Goal: Task Accomplishment & Management: Complete application form

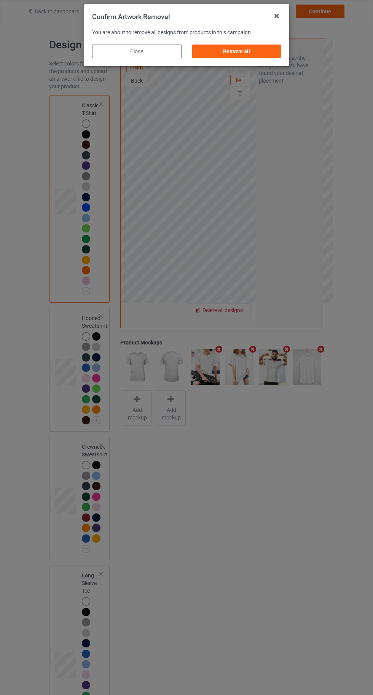
click at [240, 51] on div "Remove all" at bounding box center [236, 52] width 89 height 14
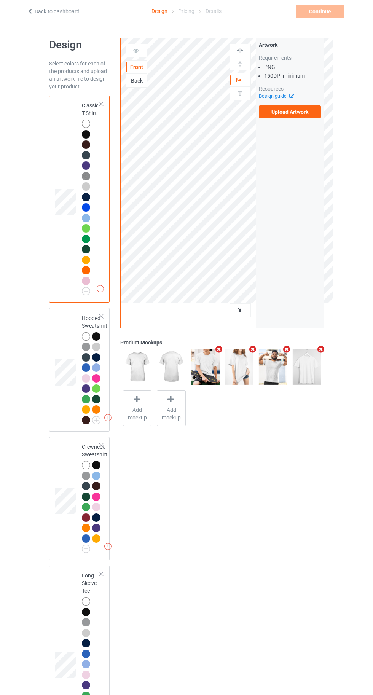
click at [295, 113] on label "Upload Artwork" at bounding box center [290, 111] width 62 height 13
click at [0, 0] on input "Upload Artwork" at bounding box center [0, 0] width 0 height 0
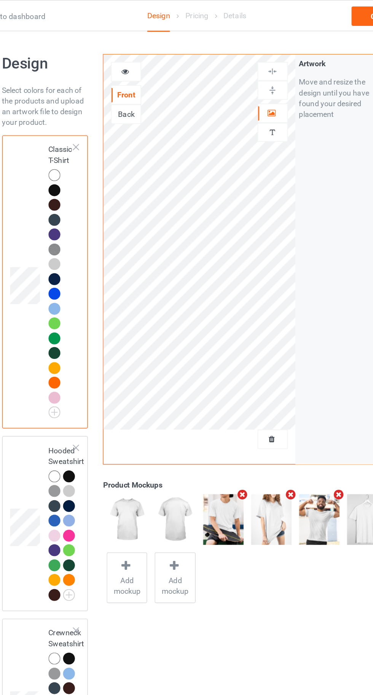
click at [136, 50] on icon at bounding box center [136, 49] width 6 height 5
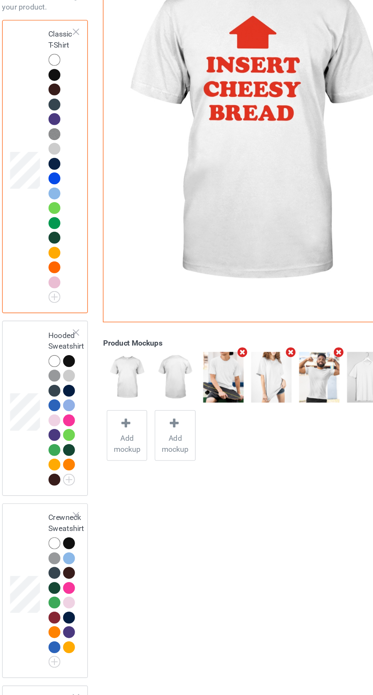
click at [84, 229] on div at bounding box center [86, 228] width 8 height 8
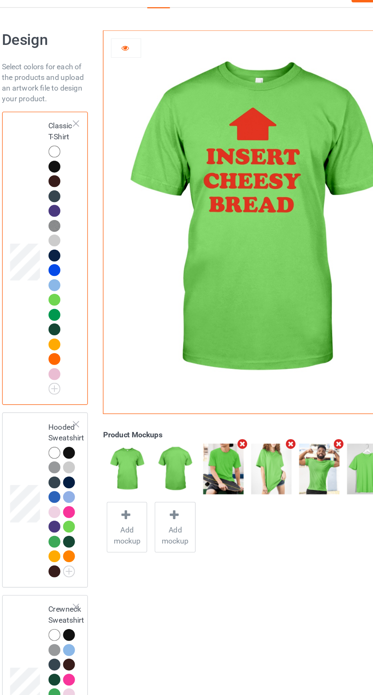
click at [83, 123] on div at bounding box center [86, 124] width 8 height 8
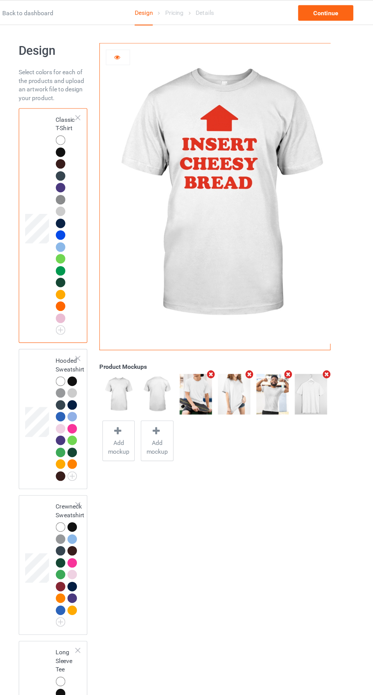
click at [190, 5] on div "Pricing" at bounding box center [186, 10] width 16 height 21
click at [156, 9] on div "Design" at bounding box center [160, 11] width 16 height 22
click at [72, 122] on td at bounding box center [66, 199] width 23 height 201
click at [88, 347] on div at bounding box center [86, 347] width 8 height 8
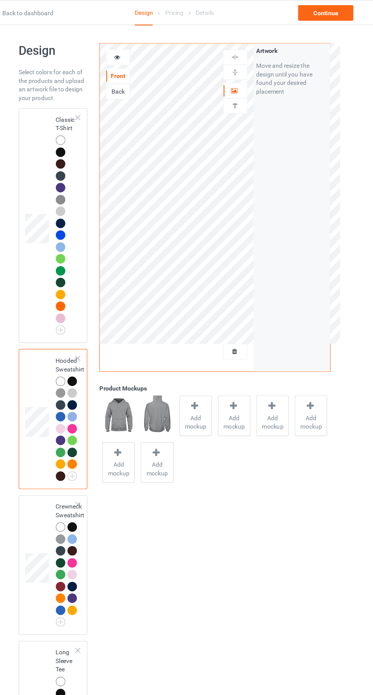
click at [84, 120] on div at bounding box center [86, 124] width 8 height 8
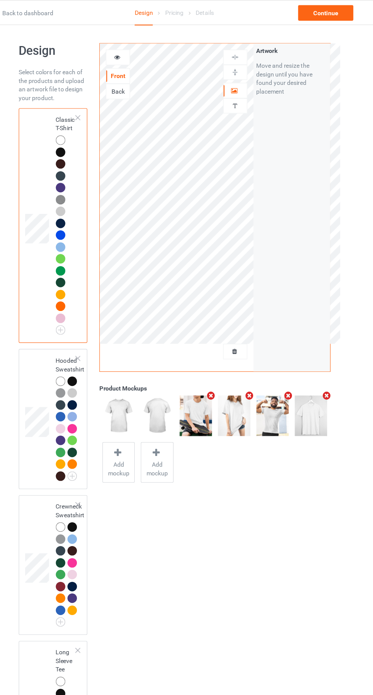
click at [246, 96] on div at bounding box center [240, 93] width 21 height 7
click at [241, 78] on icon at bounding box center [239, 78] width 6 height 5
click at [135, 48] on icon at bounding box center [136, 49] width 6 height 5
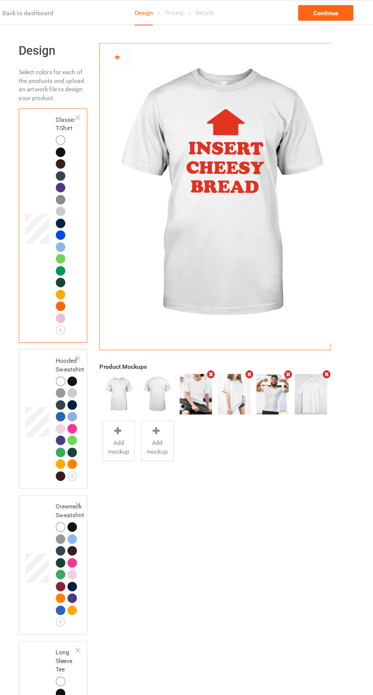
click at [83, 347] on div at bounding box center [86, 347] width 8 height 8
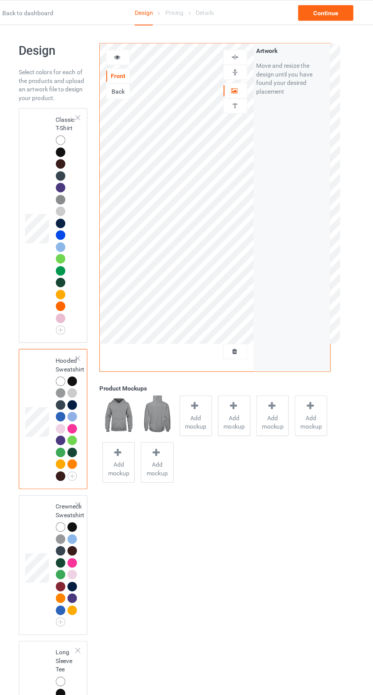
click at [83, 122] on div at bounding box center [86, 124] width 8 height 8
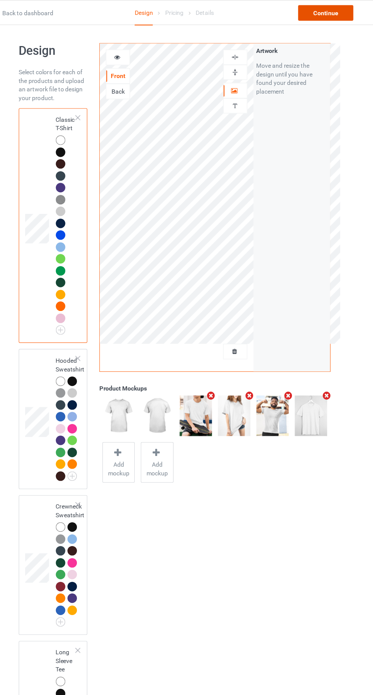
click at [323, 12] on div "Continue" at bounding box center [320, 12] width 49 height 14
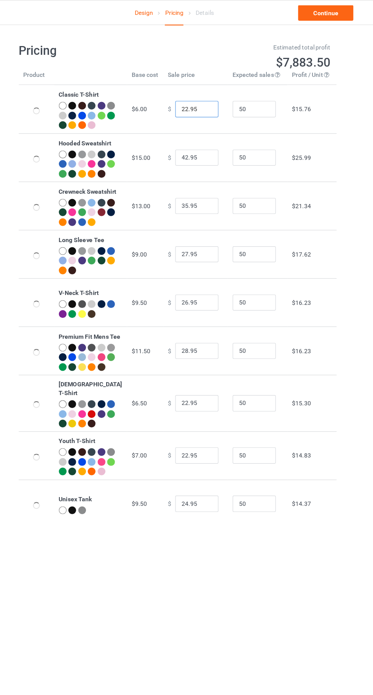
click at [187, 100] on input "22.95" at bounding box center [206, 96] width 38 height 14
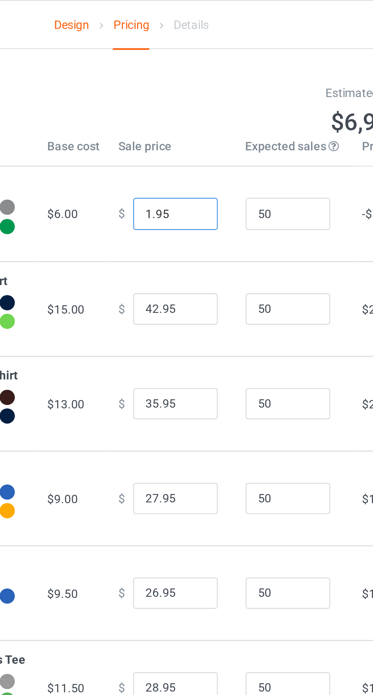
type input "19.95"
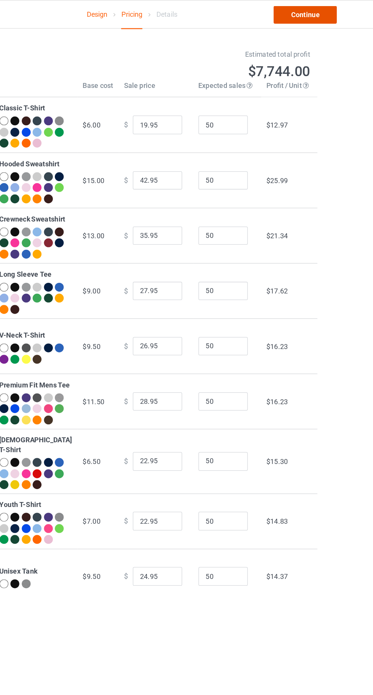
click at [325, 18] on link "Continue" at bounding box center [320, 12] width 49 height 14
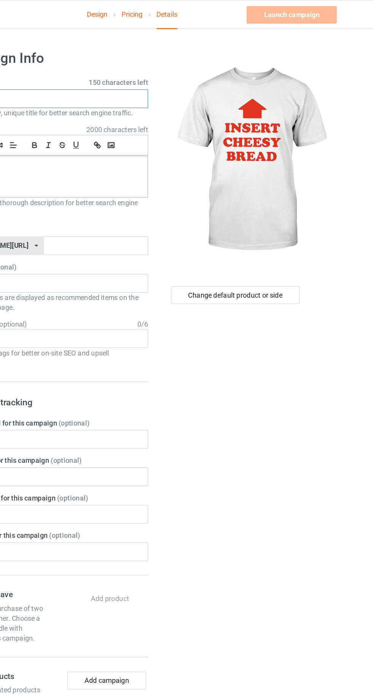
click at [142, 77] on input "text" at bounding box center [124, 76] width 150 height 14
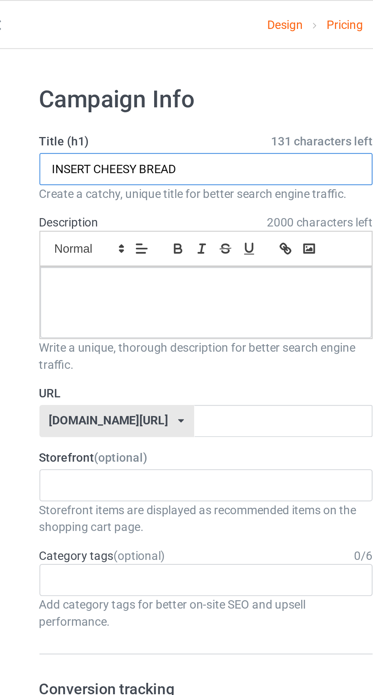
type input "INSERT CHEESY BREAD"
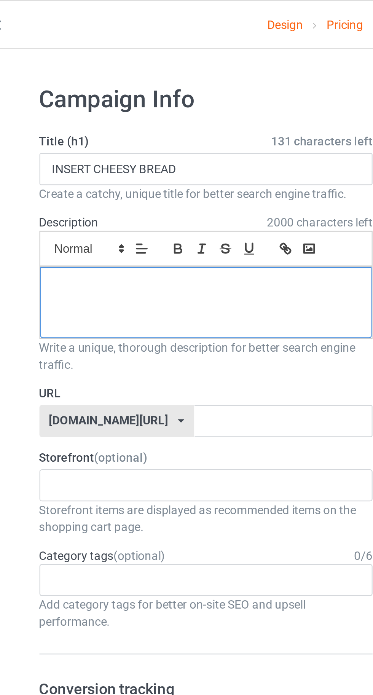
click at [83, 139] on div at bounding box center [124, 136] width 149 height 32
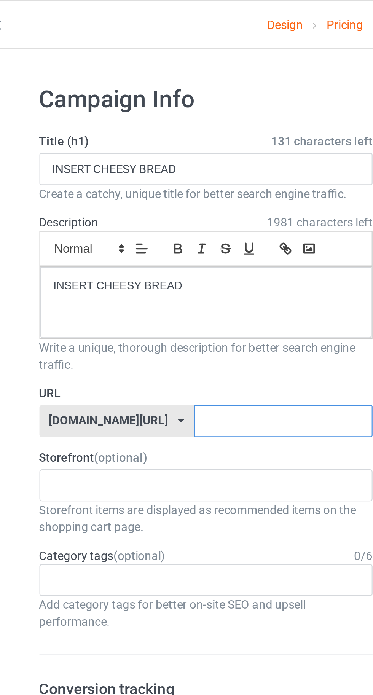
click at [168, 190] on input "text" at bounding box center [159, 189] width 80 height 14
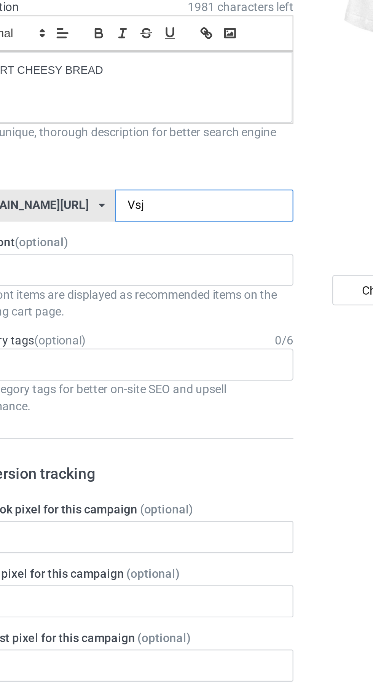
type input "Vsjs"
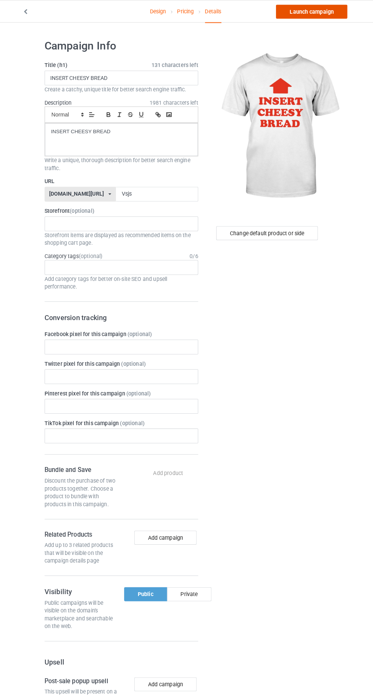
click at [299, 13] on link "Launch campaign" at bounding box center [310, 12] width 70 height 14
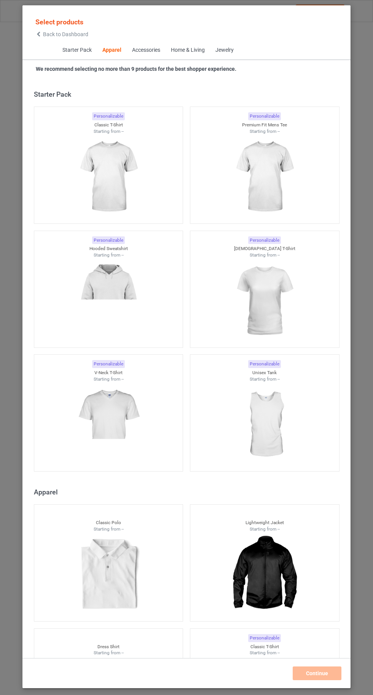
scroll to position [407, 0]
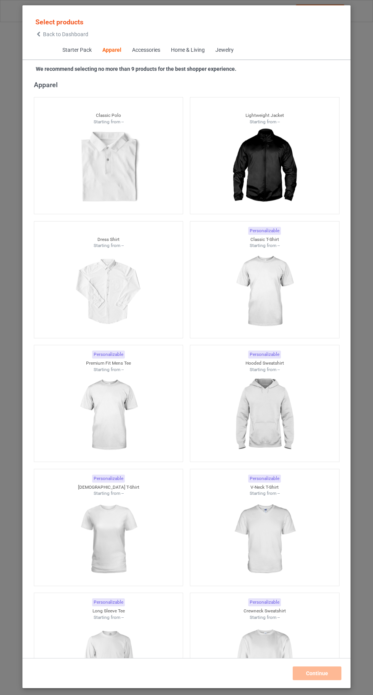
click at [265, 297] on img at bounding box center [264, 291] width 68 height 85
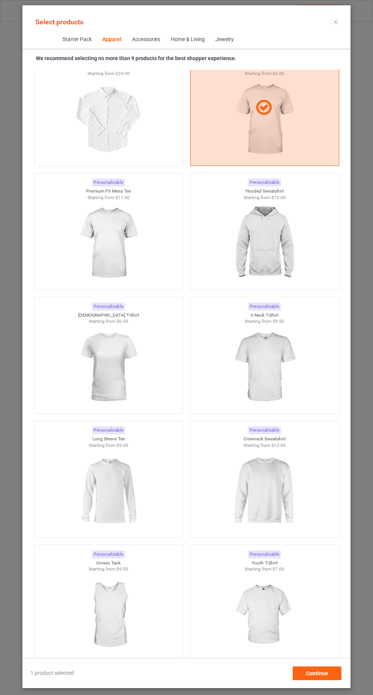
click at [270, 508] on img at bounding box center [264, 491] width 68 height 85
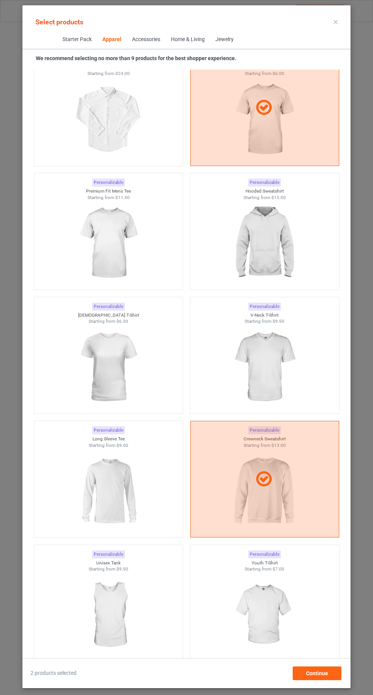
scroll to position [569, 0]
click at [107, 500] on img at bounding box center [108, 491] width 68 height 85
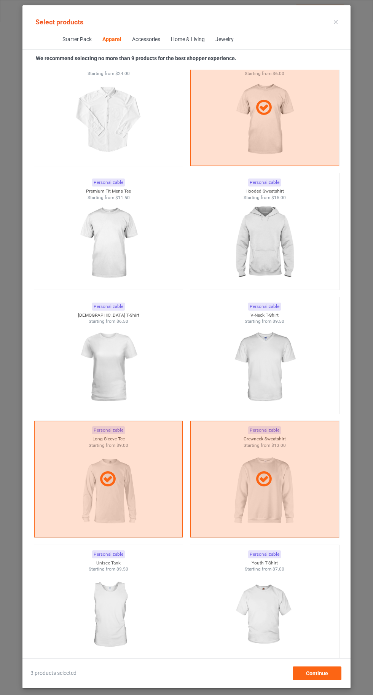
click at [274, 373] on img at bounding box center [264, 367] width 68 height 85
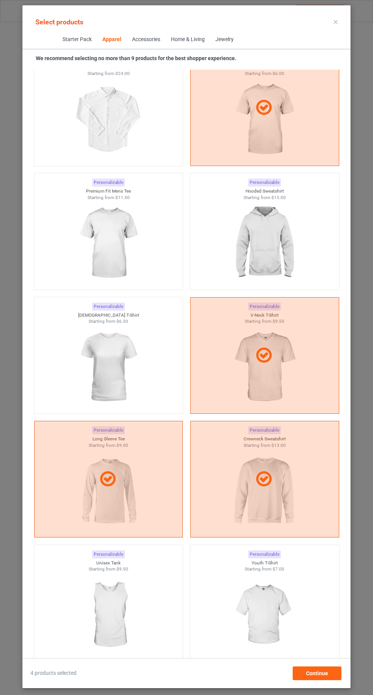
click at [270, 247] on img at bounding box center [264, 243] width 68 height 85
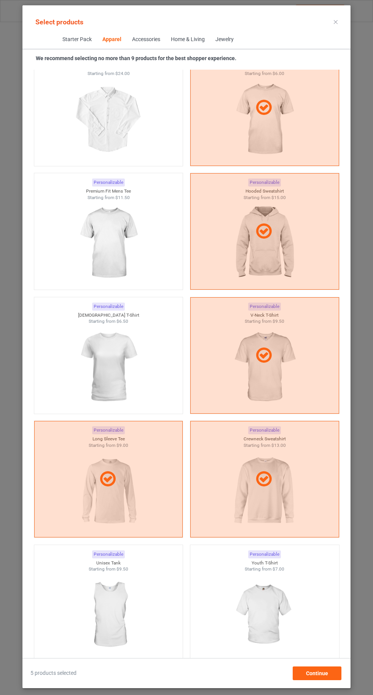
click at [108, 242] on img at bounding box center [108, 243] width 68 height 85
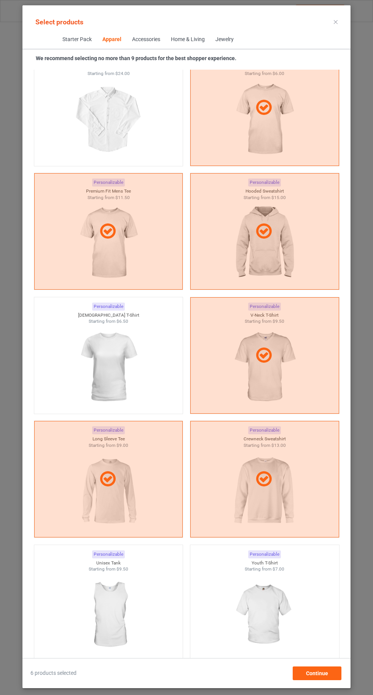
click at [117, 358] on img at bounding box center [108, 367] width 68 height 85
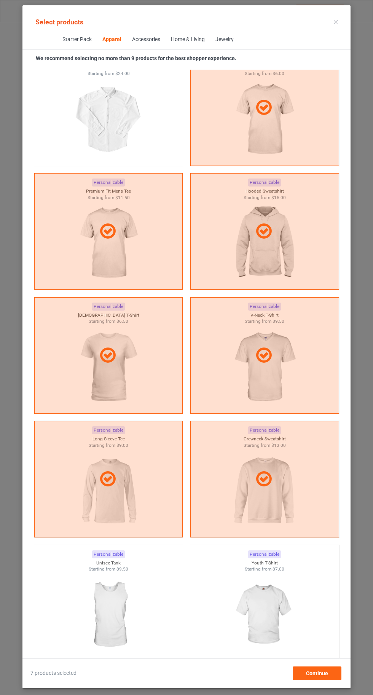
scroll to position [720, 0]
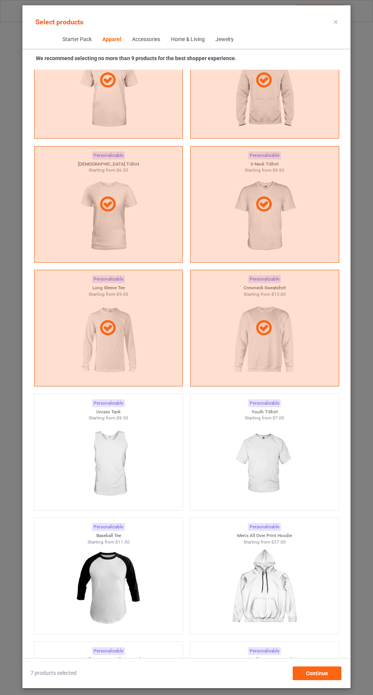
click at [271, 481] on img at bounding box center [264, 464] width 68 height 85
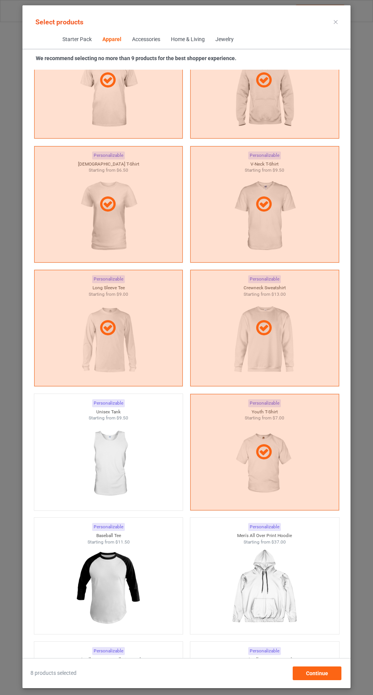
click at [335, 22] on icon at bounding box center [336, 22] width 4 height 4
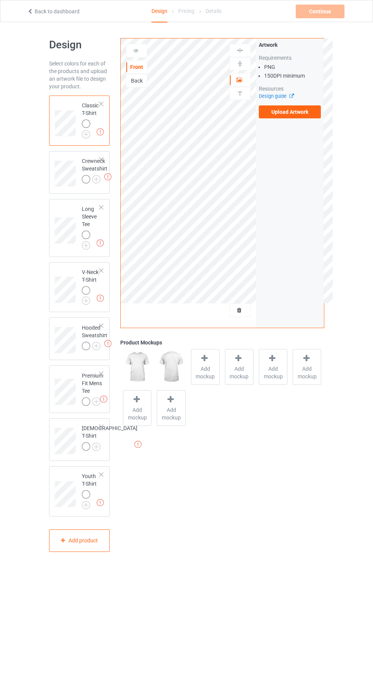
click at [0, 0] on img at bounding box center [0, 0] width 0 height 0
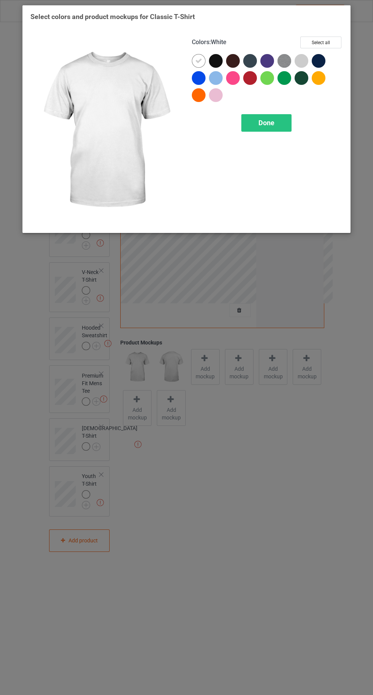
click at [269, 63] on div at bounding box center [267, 61] width 14 height 14
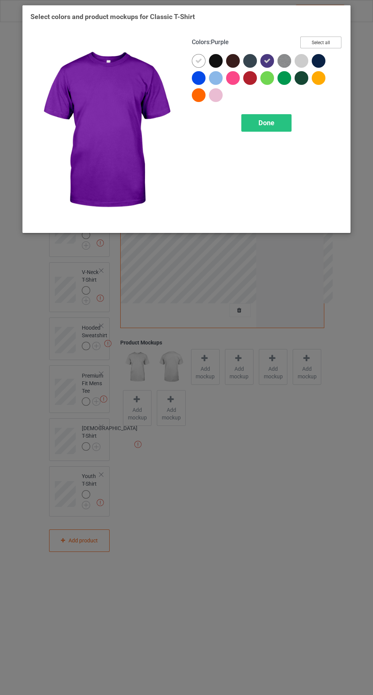
click at [323, 41] on button "Select all" at bounding box center [320, 43] width 41 height 12
click at [196, 59] on icon at bounding box center [198, 61] width 7 height 7
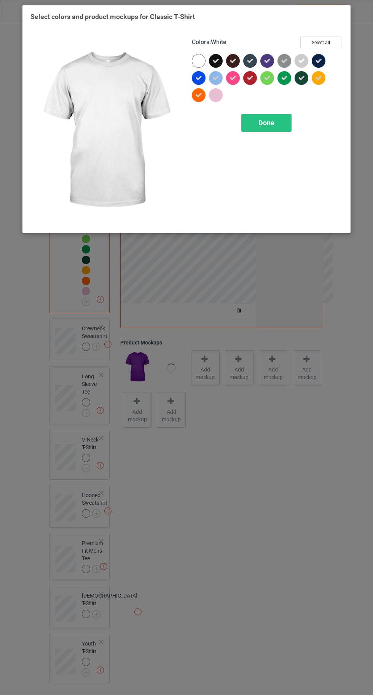
click at [266, 122] on span "Done" at bounding box center [267, 123] width 16 height 8
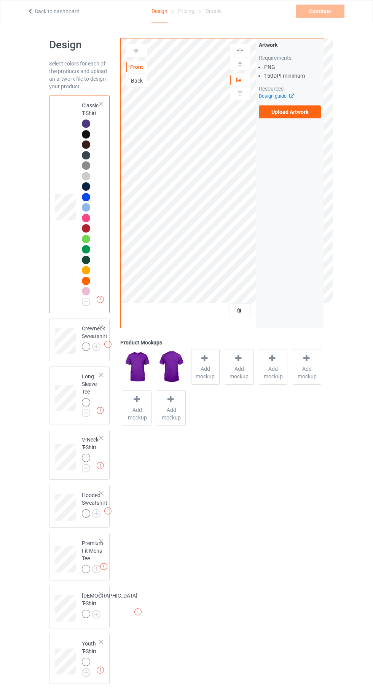
click at [0, 0] on img at bounding box center [0, 0] width 0 height 0
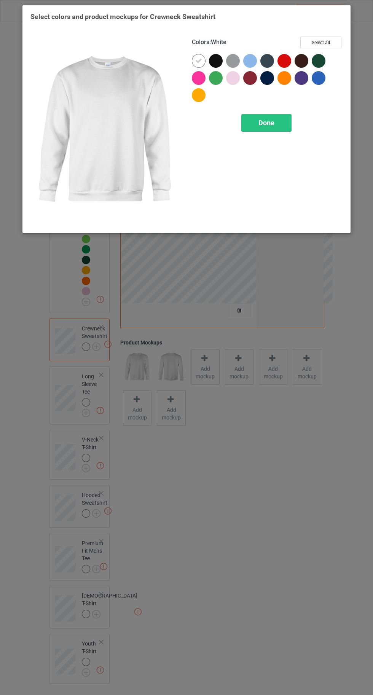
click at [299, 79] on div at bounding box center [302, 78] width 14 height 14
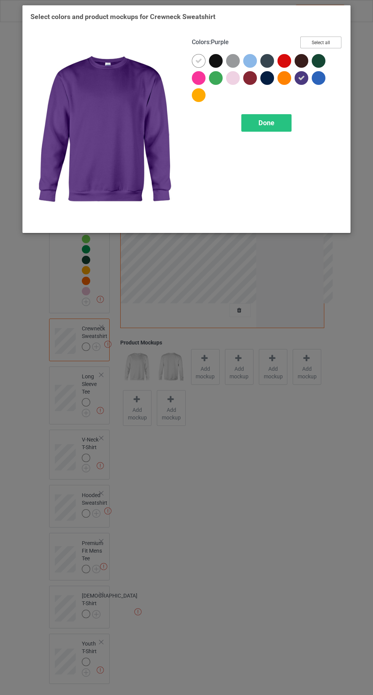
click at [328, 37] on button "Select all" at bounding box center [320, 43] width 41 height 12
click at [198, 61] on icon at bounding box center [198, 61] width 7 height 7
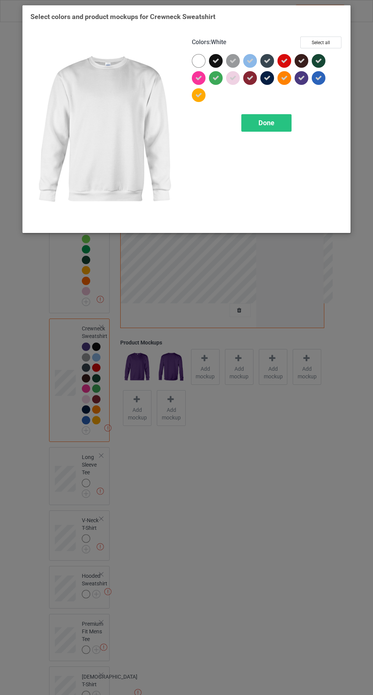
click at [261, 129] on div "Done" at bounding box center [266, 123] width 50 height 18
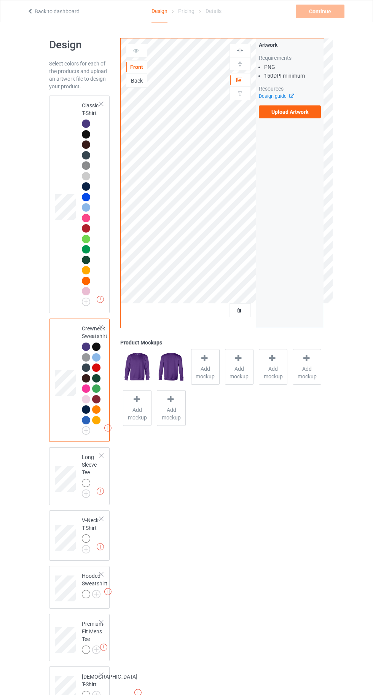
scroll to position [75, 0]
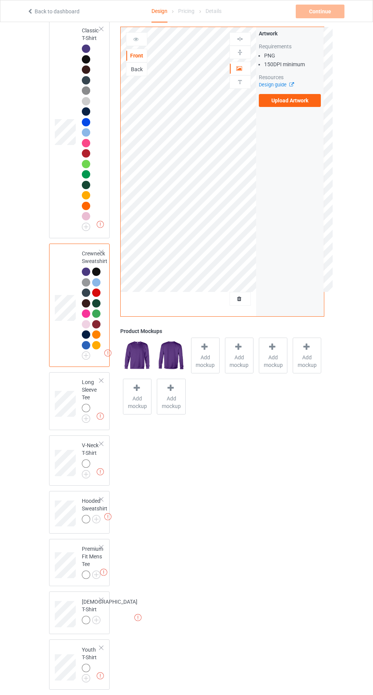
click at [0, 0] on img at bounding box center [0, 0] width 0 height 0
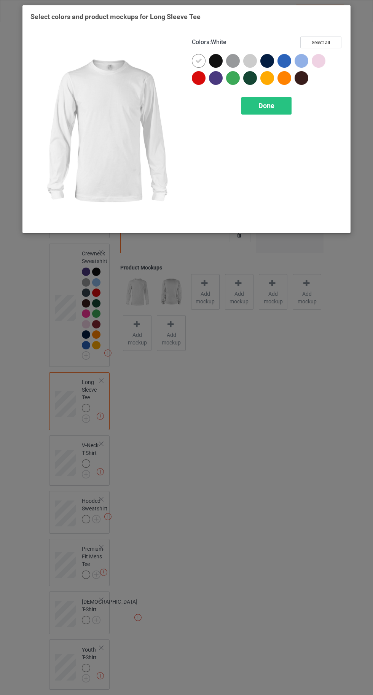
click at [220, 78] on div at bounding box center [216, 78] width 14 height 14
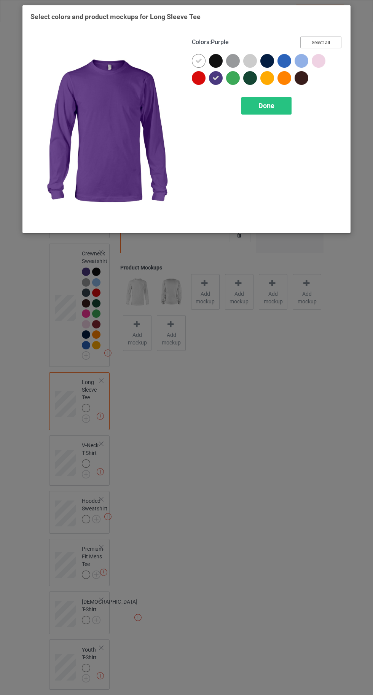
click at [335, 40] on button "Select all" at bounding box center [320, 43] width 41 height 12
click at [197, 61] on icon at bounding box center [198, 61] width 7 height 7
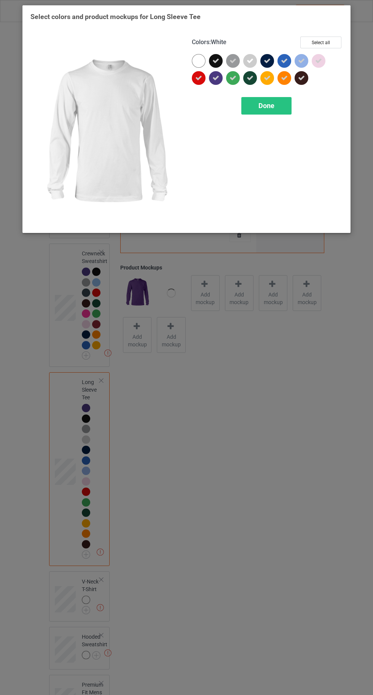
click at [263, 125] on div "Colors : White Select all Done" at bounding box center [267, 130] width 161 height 199
click at [265, 105] on span "Done" at bounding box center [267, 106] width 16 height 8
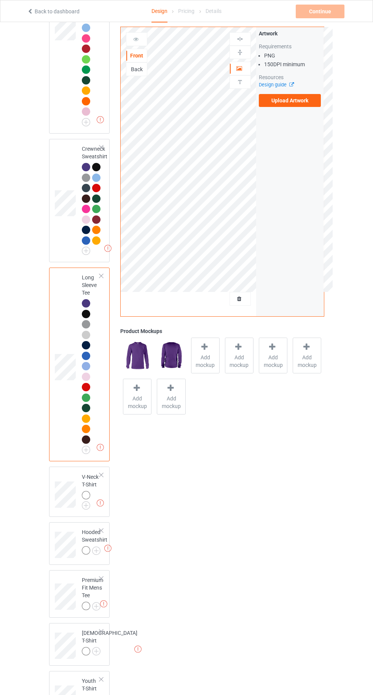
scroll to position [211, 0]
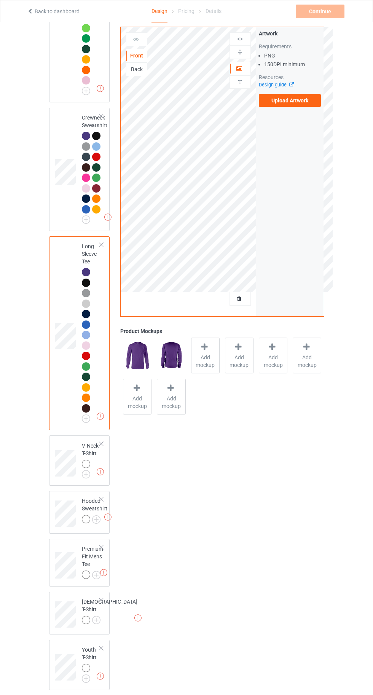
click at [0, 0] on img at bounding box center [0, 0] width 0 height 0
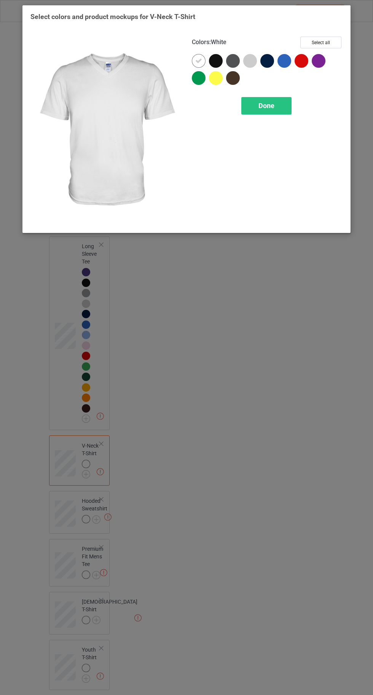
click at [317, 62] on div at bounding box center [319, 61] width 14 height 14
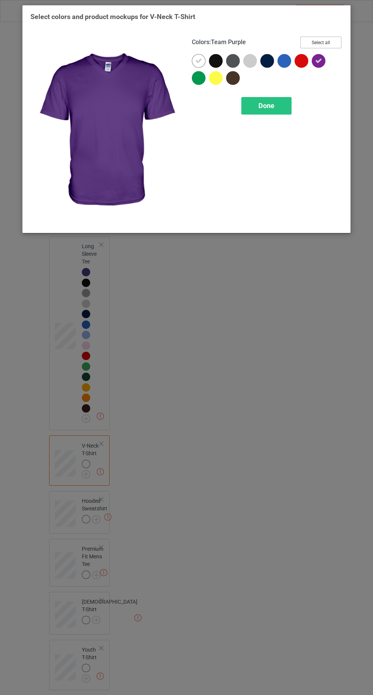
click at [332, 37] on button "Select all" at bounding box center [320, 43] width 41 height 12
click at [199, 58] on icon at bounding box center [198, 61] width 7 height 7
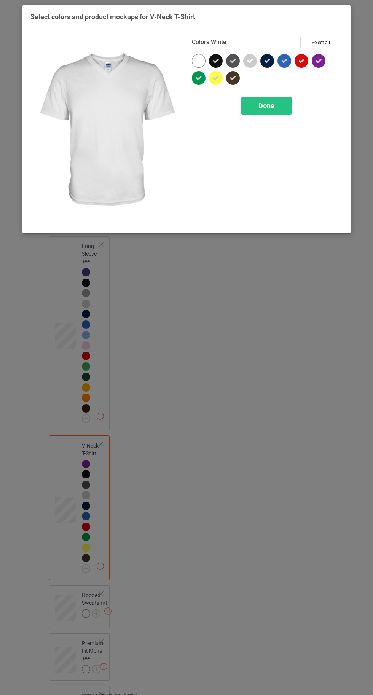
click at [256, 112] on div "Done" at bounding box center [266, 106] width 50 height 18
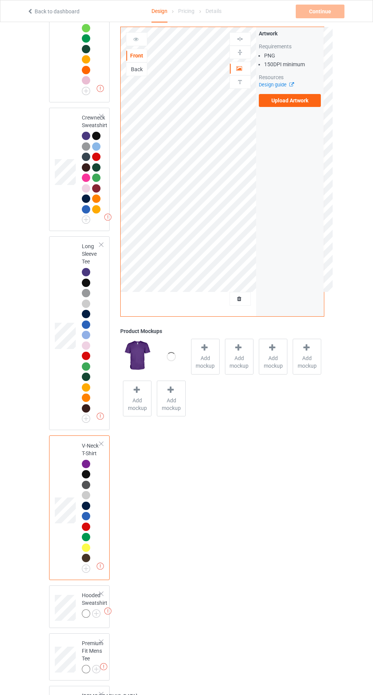
scroll to position [305, 0]
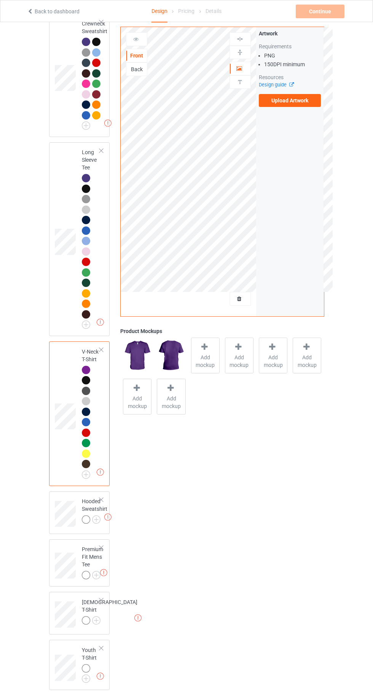
click at [318, 525] on div "Front Back Artwork Upload artwork before adding personalization Artwork Require…" at bounding box center [222, 229] width 214 height 1003
click at [0, 0] on img at bounding box center [0, 0] width 0 height 0
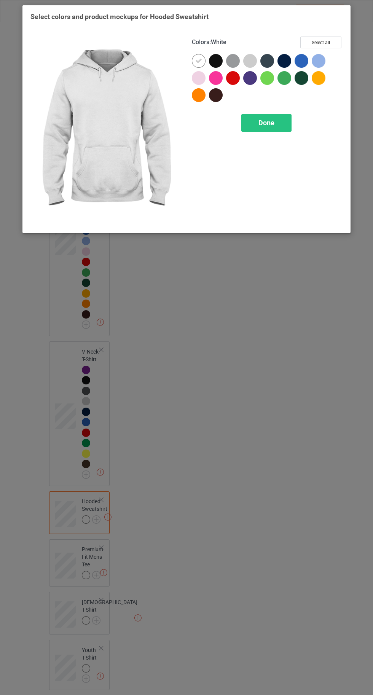
click at [254, 79] on div at bounding box center [250, 78] width 14 height 14
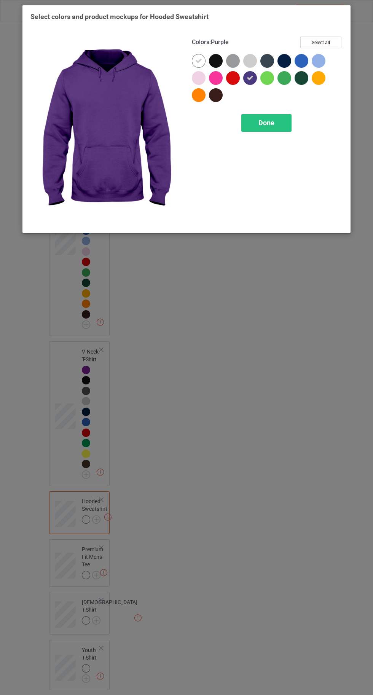
click at [340, 26] on div "Select colors and product mockups for Hooded Sweatshirt Colors : Purple Select …" at bounding box center [186, 121] width 312 height 218
click at [318, 38] on button "Select all" at bounding box center [320, 43] width 41 height 12
click at [198, 61] on icon at bounding box center [198, 61] width 7 height 7
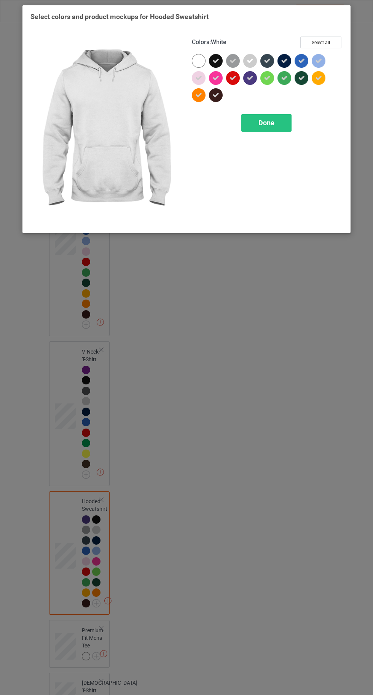
click at [259, 129] on div "Done" at bounding box center [266, 123] width 50 height 18
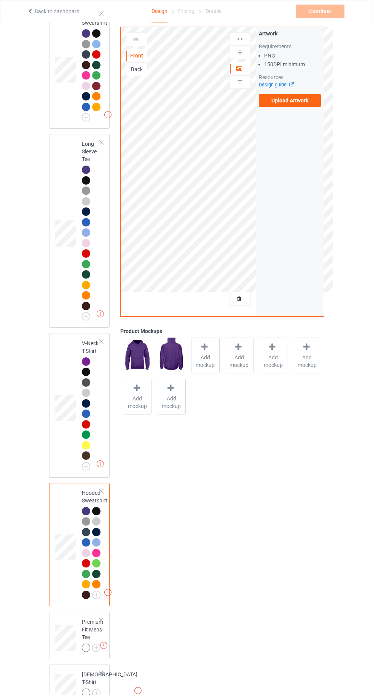
scroll to position [386, 0]
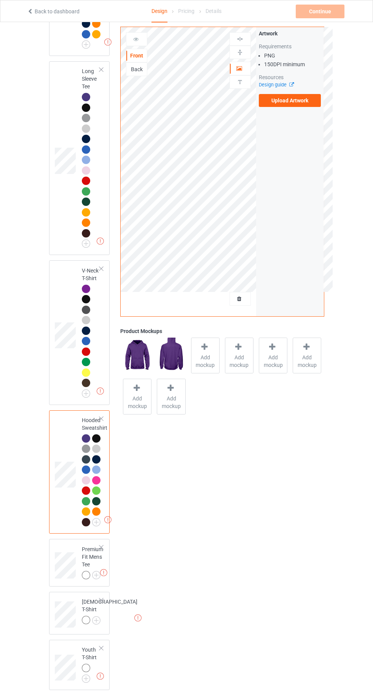
click at [0, 0] on img at bounding box center [0, 0] width 0 height 0
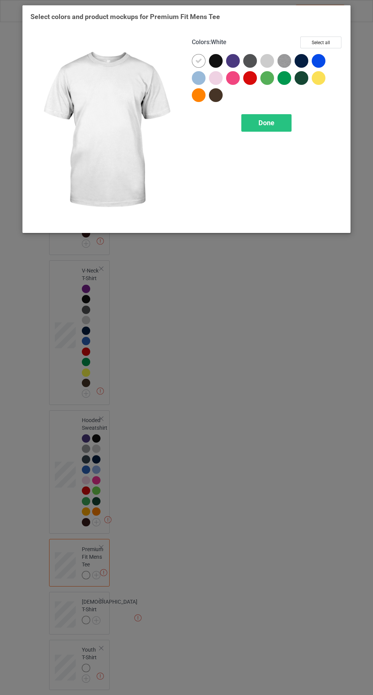
click at [232, 62] on div at bounding box center [233, 61] width 14 height 14
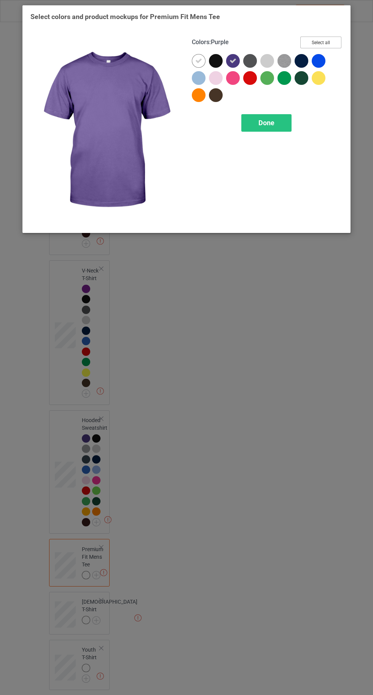
click at [326, 41] on button "Select all" at bounding box center [320, 43] width 41 height 12
click at [196, 61] on icon at bounding box center [198, 61] width 7 height 7
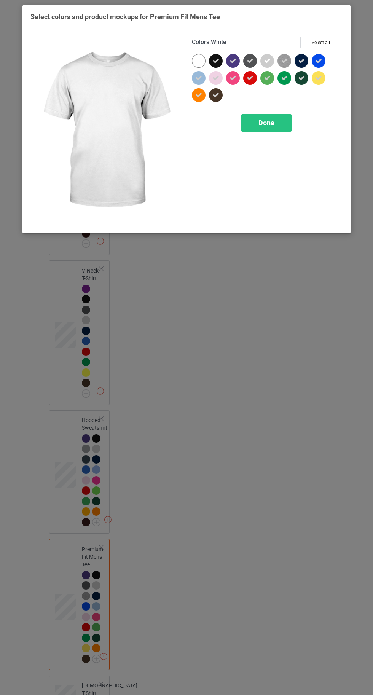
click at [261, 130] on div "Done" at bounding box center [266, 123] width 50 height 18
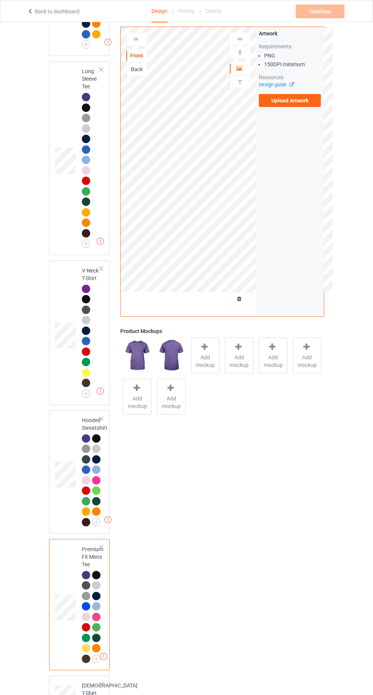
scroll to position [470, 0]
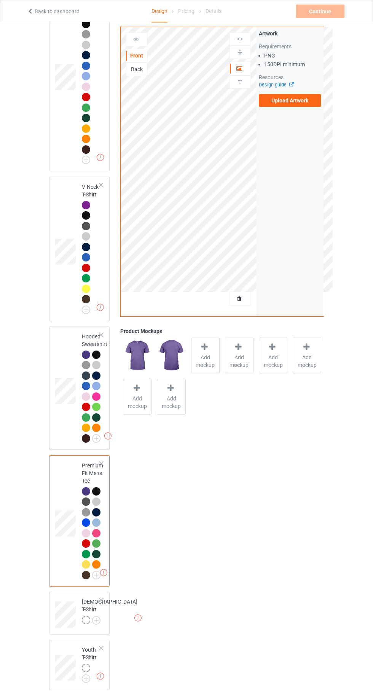
click at [0, 0] on img at bounding box center [0, 0] width 0 height 0
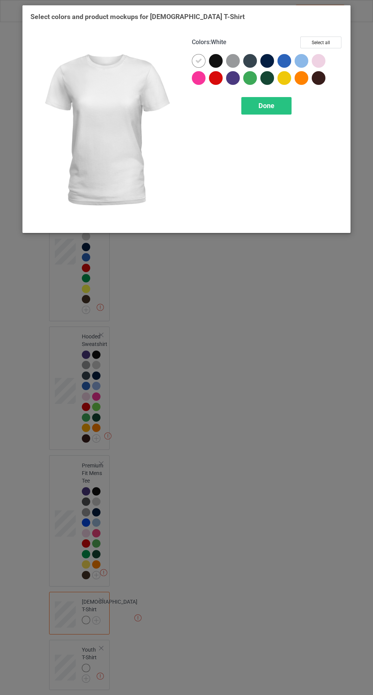
click at [228, 78] on div at bounding box center [233, 78] width 14 height 14
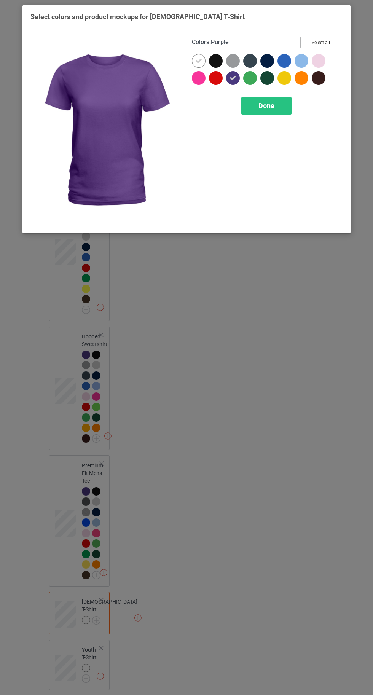
click at [315, 41] on button "Select all" at bounding box center [320, 43] width 41 height 12
click at [198, 61] on icon at bounding box center [198, 61] width 7 height 7
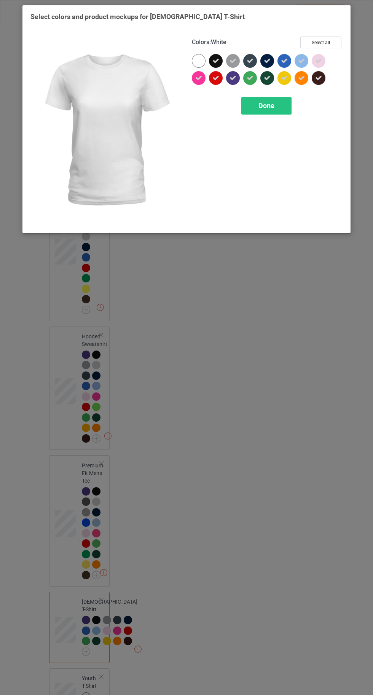
click at [257, 111] on div "Done" at bounding box center [266, 106] width 50 height 18
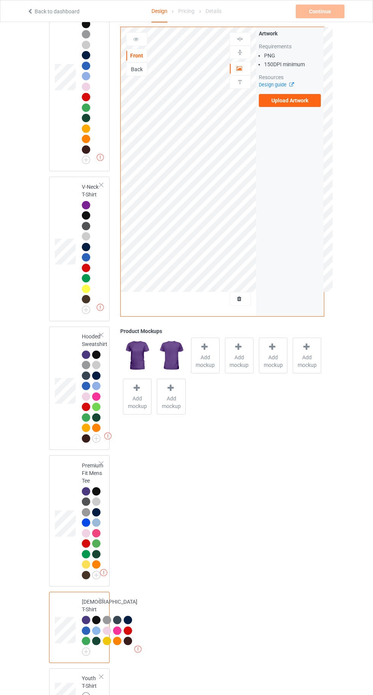
scroll to position [617, 0]
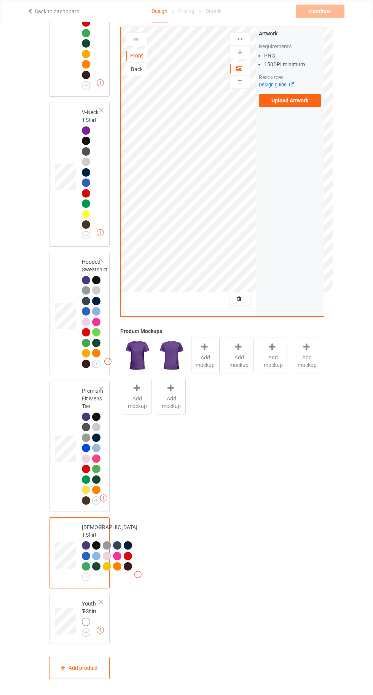
click at [0, 0] on img at bounding box center [0, 0] width 0 height 0
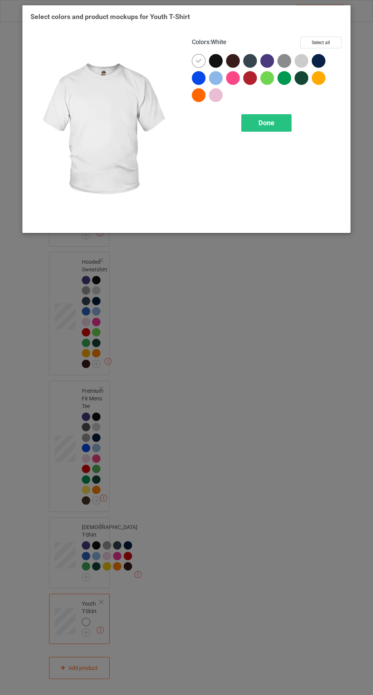
click at [270, 64] on div at bounding box center [267, 61] width 14 height 14
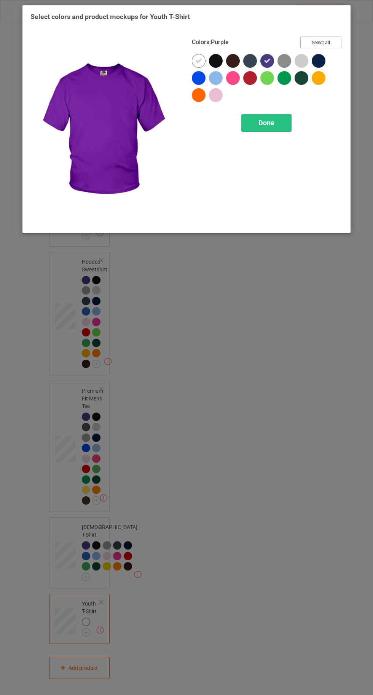
click at [322, 43] on button "Select all" at bounding box center [320, 43] width 41 height 12
click at [198, 60] on icon at bounding box center [198, 61] width 7 height 7
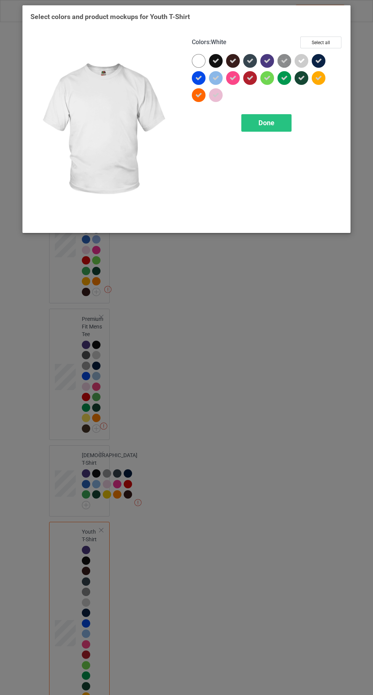
click at [261, 127] on div "Done" at bounding box center [266, 123] width 50 height 18
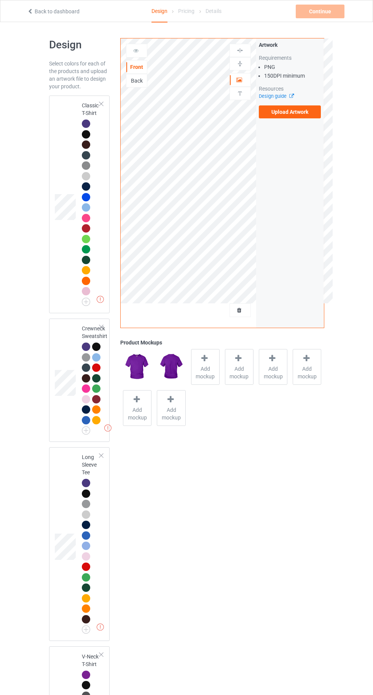
click at [84, 123] on div at bounding box center [86, 124] width 8 height 8
click at [205, 358] on icon at bounding box center [205, 359] width 10 height 8
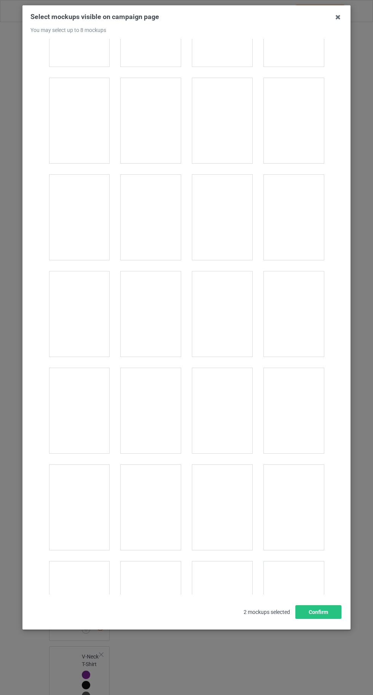
scroll to position [9919, 0]
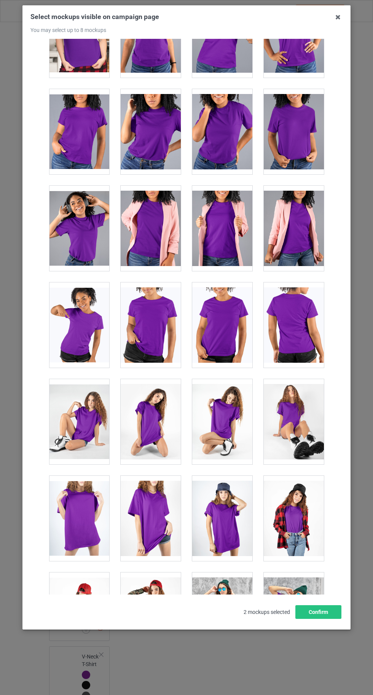
click at [217, 406] on div at bounding box center [222, 421] width 60 height 85
click at [147, 503] on div at bounding box center [151, 518] width 60 height 85
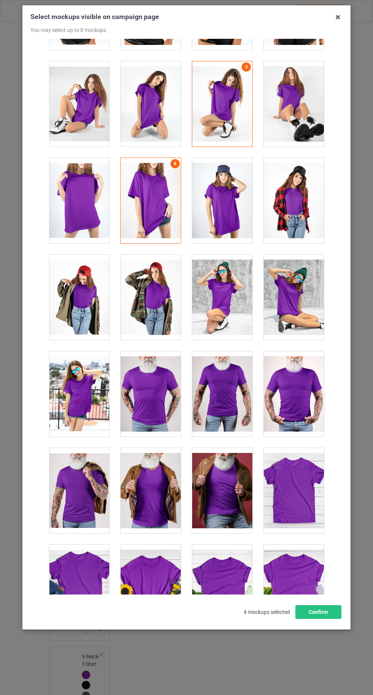
scroll to position [10501, 0]
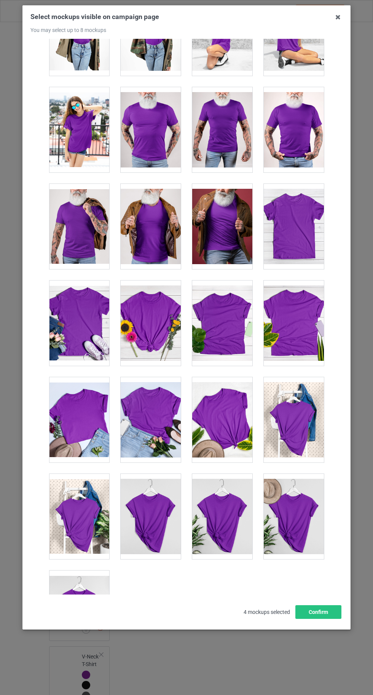
click at [81, 510] on div at bounding box center [79, 516] width 60 height 85
click at [81, 604] on div at bounding box center [79, 613] width 60 height 85
click at [323, 619] on button "Confirm" at bounding box center [319, 613] width 46 height 14
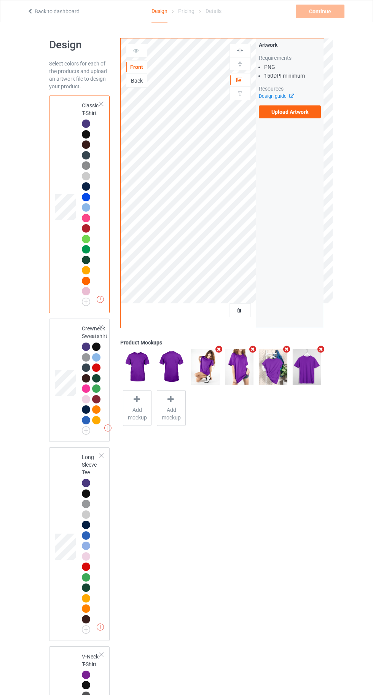
click at [300, 109] on label "Upload Artwork" at bounding box center [290, 111] width 62 height 13
click at [0, 0] on input "Upload Artwork" at bounding box center [0, 0] width 0 height 0
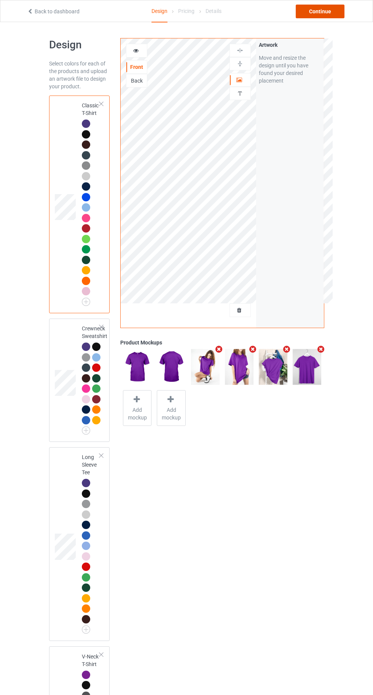
click at [315, 8] on div "Continue" at bounding box center [320, 12] width 49 height 14
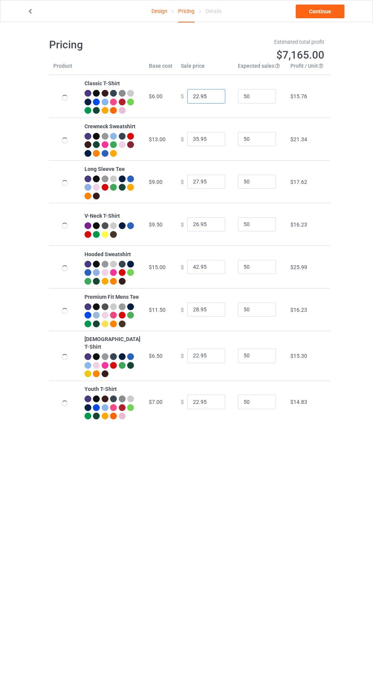
click at [187, 100] on input "22.95" at bounding box center [206, 96] width 38 height 14
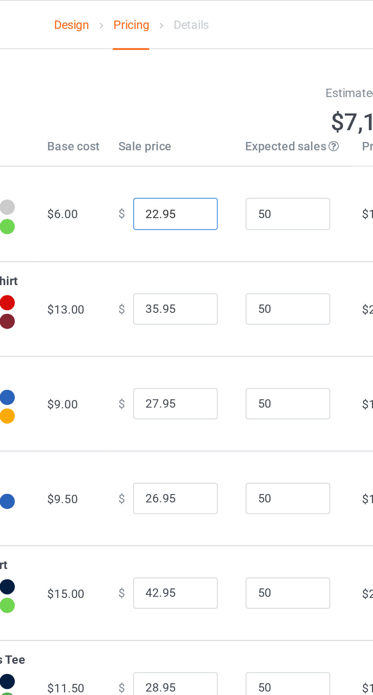
click at [192, 100] on input "22.95" at bounding box center [206, 96] width 38 height 14
click at [187, 101] on input "2.95" at bounding box center [206, 96] width 38 height 14
type input "19.95"
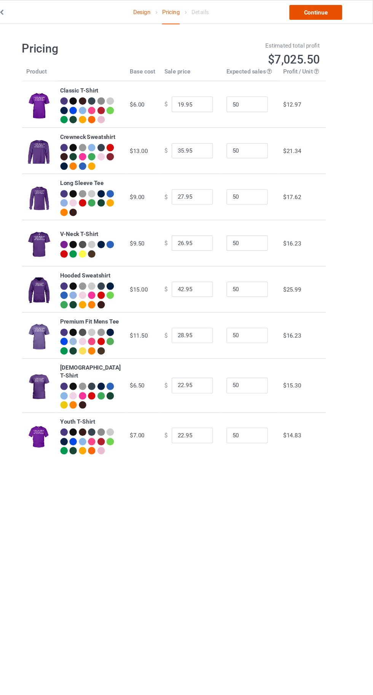
click at [318, 11] on link "Continue" at bounding box center [320, 12] width 49 height 14
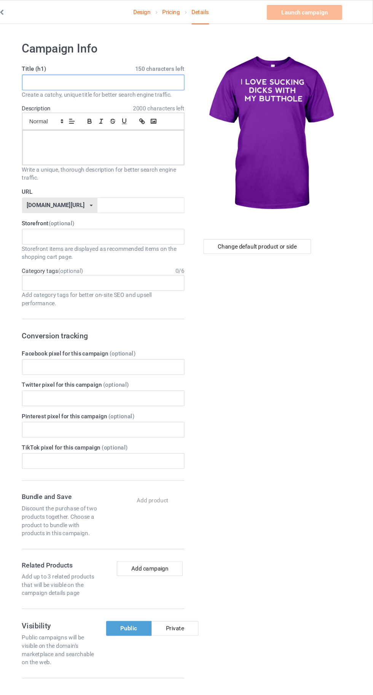
click at [104, 77] on input "text" at bounding box center [124, 76] width 150 height 14
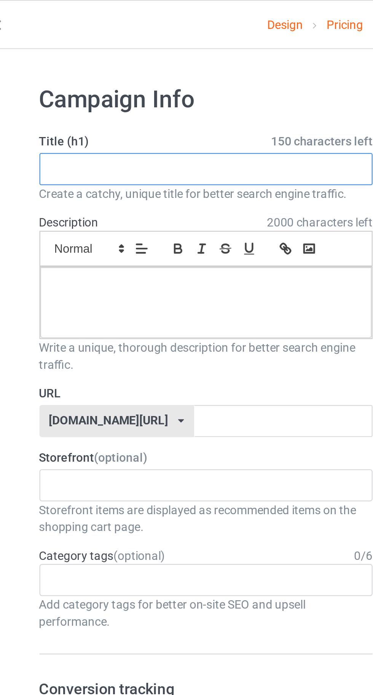
paste input "I LOVE SUCKING DICKS WITH MY BUTTHOLE"
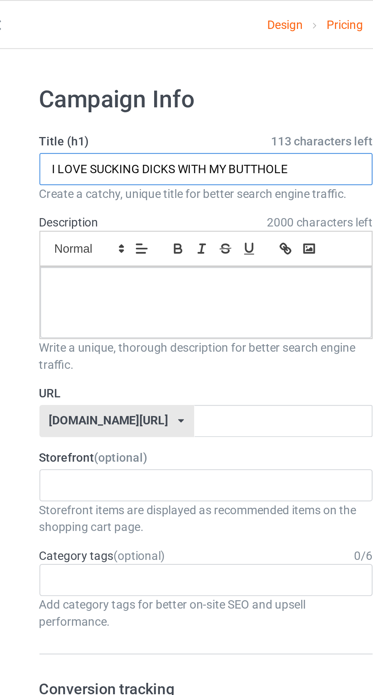
type input "I LOVE SUCKING DICKS WITH MY BUTTHOLE"
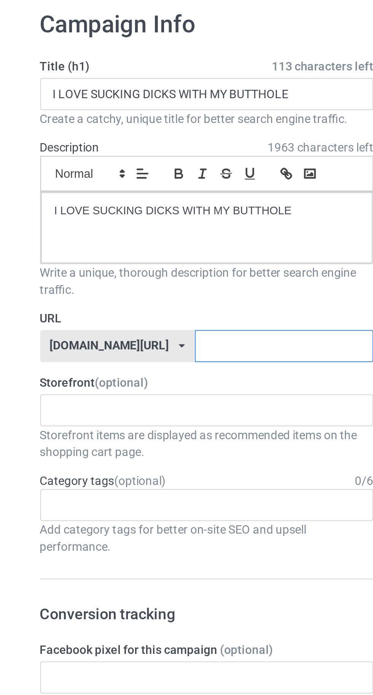
click at [157, 190] on input "text" at bounding box center [159, 189] width 80 height 14
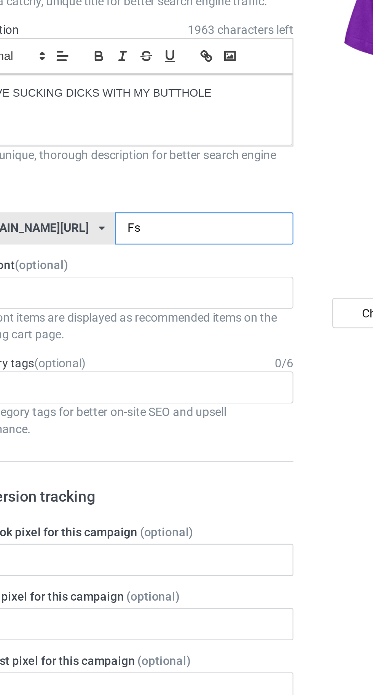
type input "Fsg"
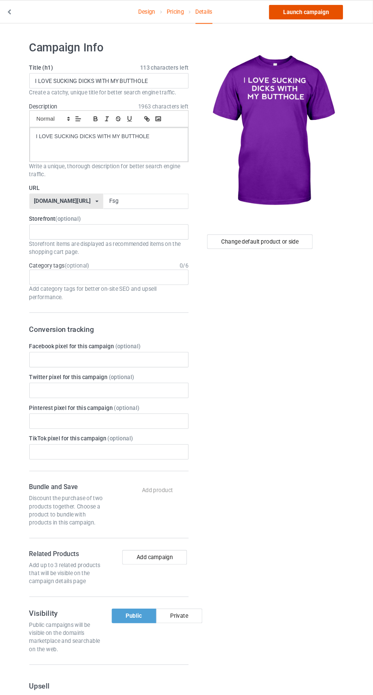
click at [297, 14] on link "Launch campaign" at bounding box center [310, 12] width 70 height 14
